Goal: Task Accomplishment & Management: Manage account settings

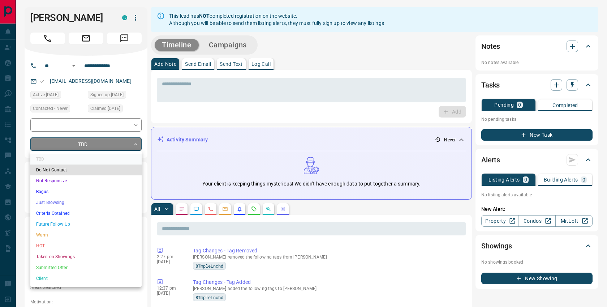
click at [88, 171] on li "Do Not Contact" at bounding box center [85, 169] width 111 height 11
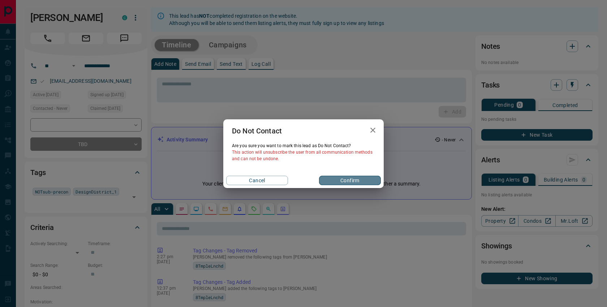
click at [345, 180] on button "Confirm" at bounding box center [350, 180] width 62 height 9
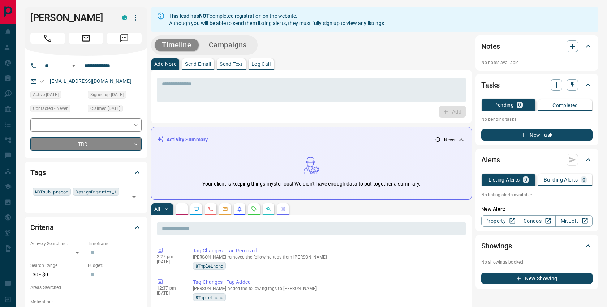
type input "*"
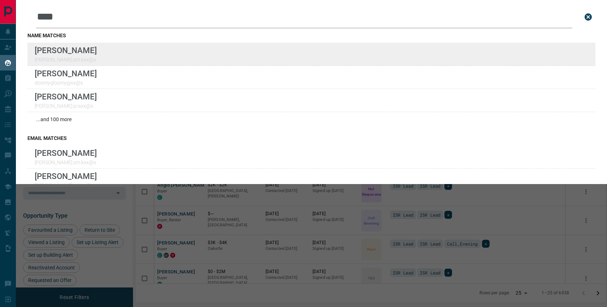
scroll to position [242, 470]
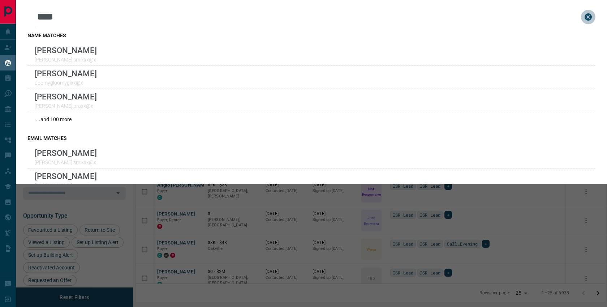
click at [590, 17] on icon "close search bar" at bounding box center [587, 16] width 7 height 7
